Goal: Book appointment/travel/reservation

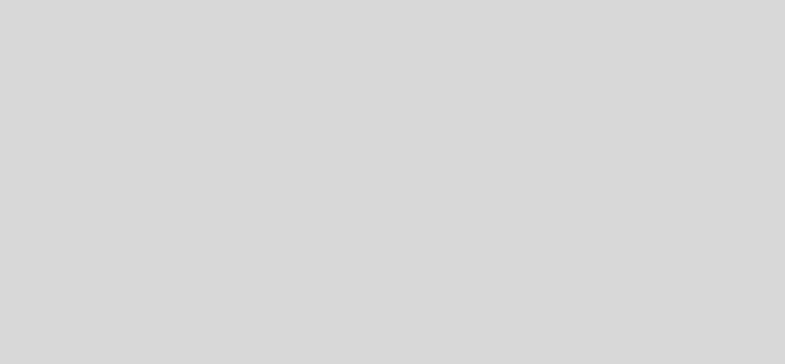
select select "es"
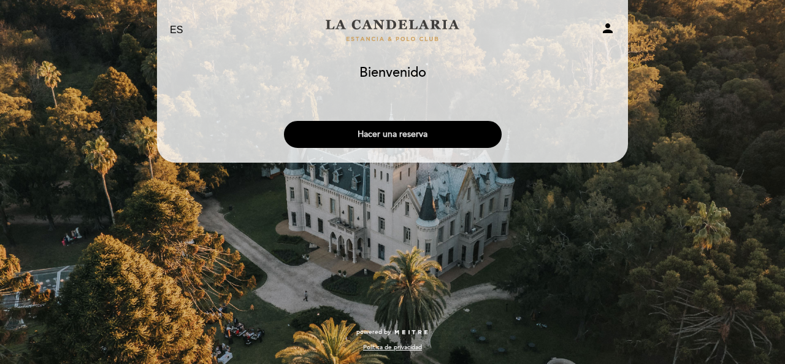
click at [360, 136] on button "Hacer una reserva" at bounding box center [393, 134] width 218 height 27
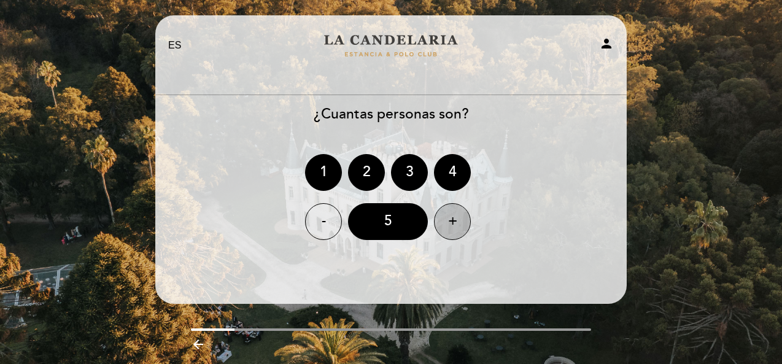
click at [450, 218] on div "+" at bounding box center [452, 221] width 37 height 37
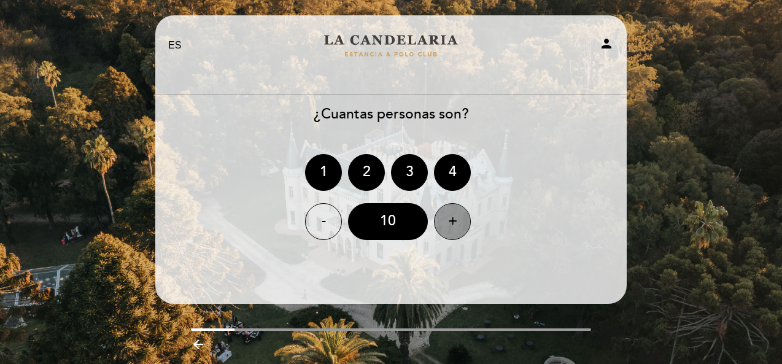
click at [450, 218] on div "+" at bounding box center [452, 221] width 37 height 37
click at [320, 217] on div "-" at bounding box center [323, 221] width 37 height 37
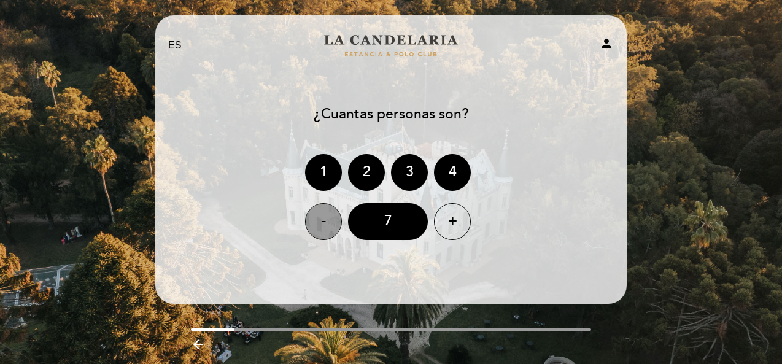
click at [320, 217] on div "-" at bounding box center [323, 221] width 37 height 37
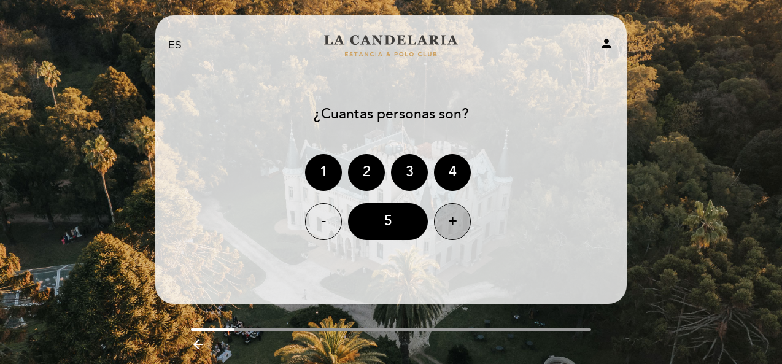
click at [452, 225] on div "+" at bounding box center [452, 221] width 37 height 37
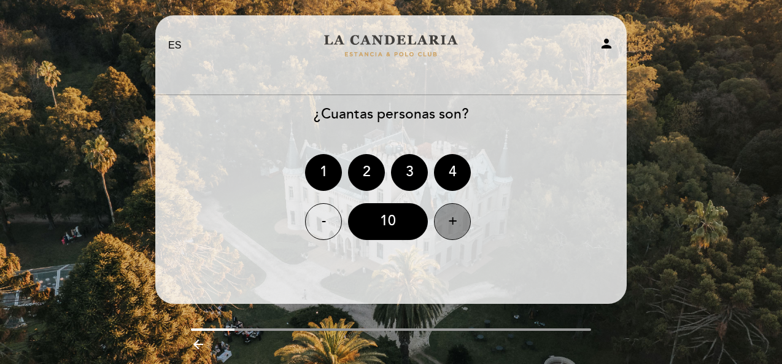
click at [452, 225] on div "+" at bounding box center [452, 221] width 37 height 37
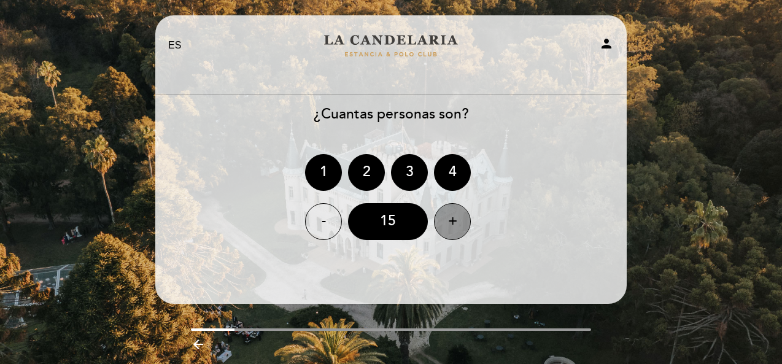
click at [452, 225] on div "+" at bounding box center [452, 221] width 37 height 37
click at [440, 330] on div at bounding box center [391, 329] width 401 height 2
drag, startPoint x: 403, startPoint y: 330, endPoint x: 214, endPoint y: 344, distance: 189.6
click at [214, 344] on div "arrow_backward" at bounding box center [391, 342] width 490 height 28
click at [605, 40] on icon "person" at bounding box center [606, 43] width 15 height 15
